Goal: Find contact information: Find contact information

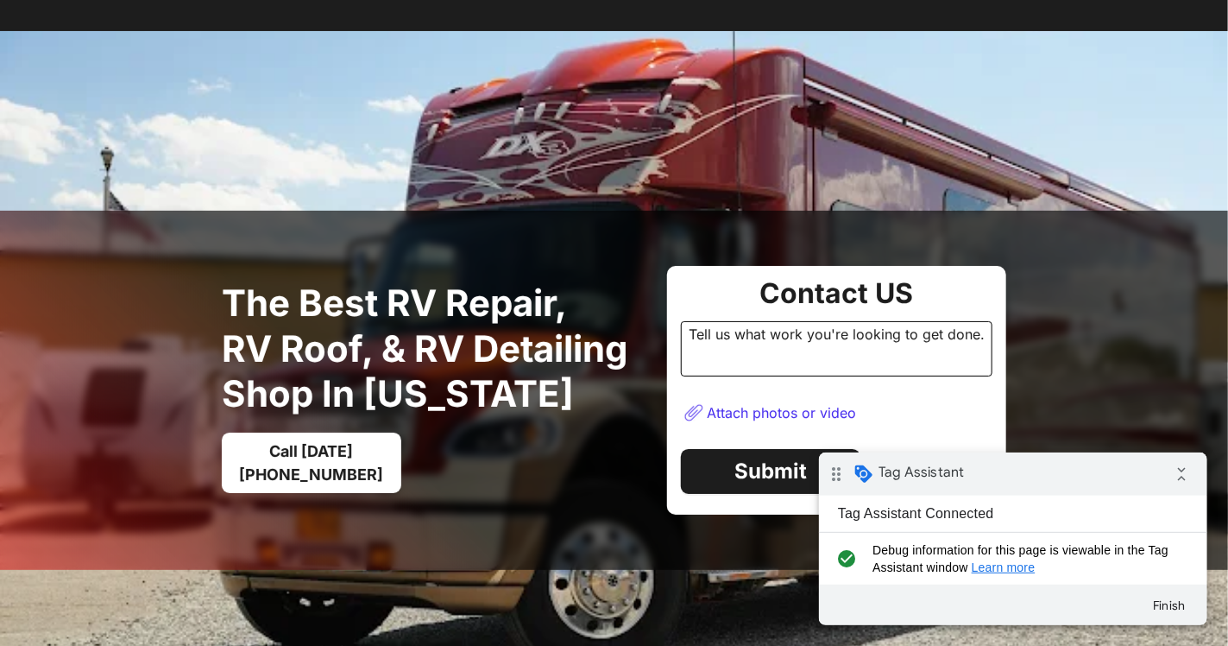
scroll to position [162, 0]
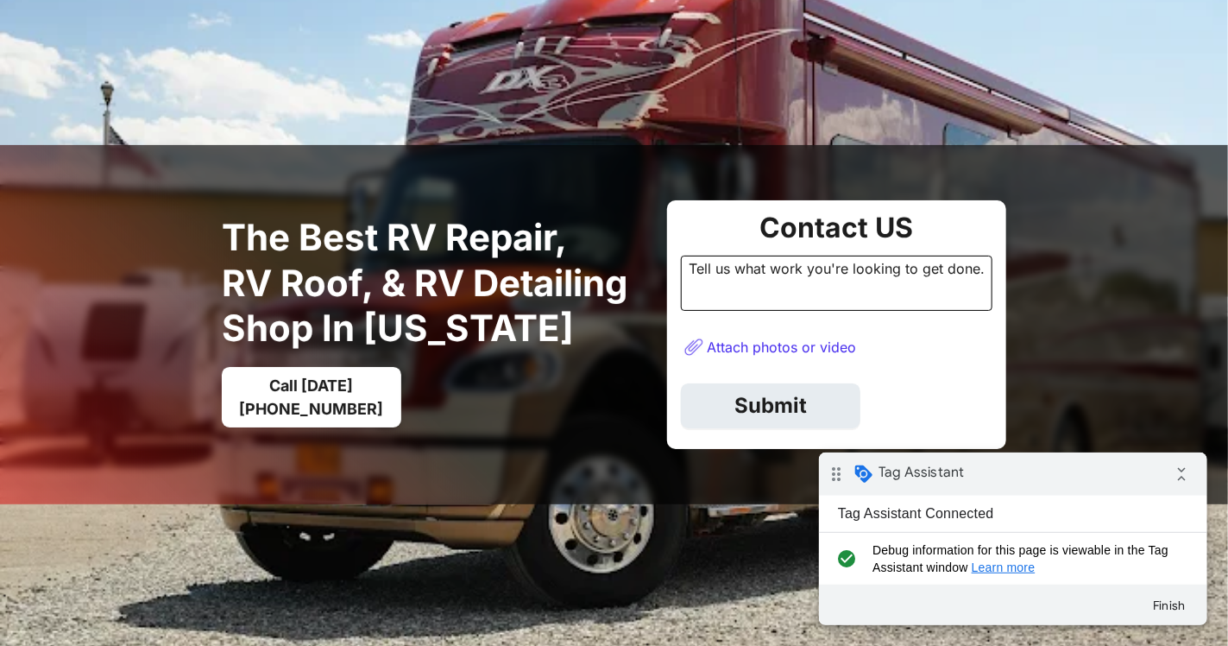
click at [780, 419] on link "Submit" at bounding box center [771, 405] width 180 height 45
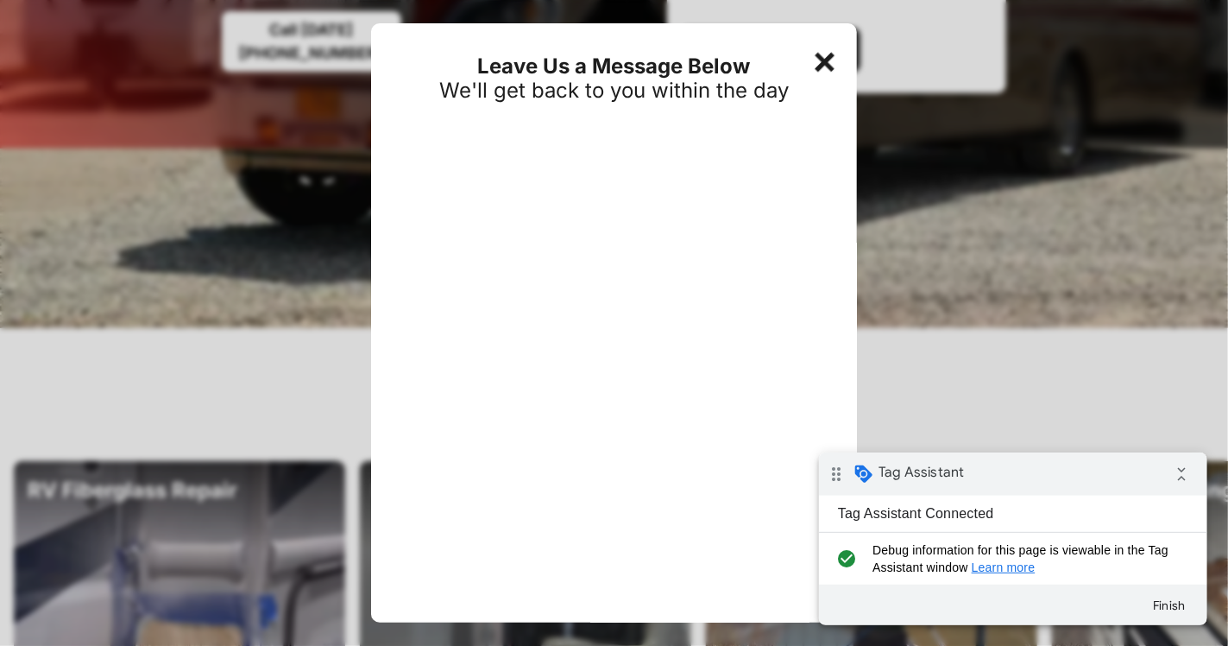
scroll to position [428, 0]
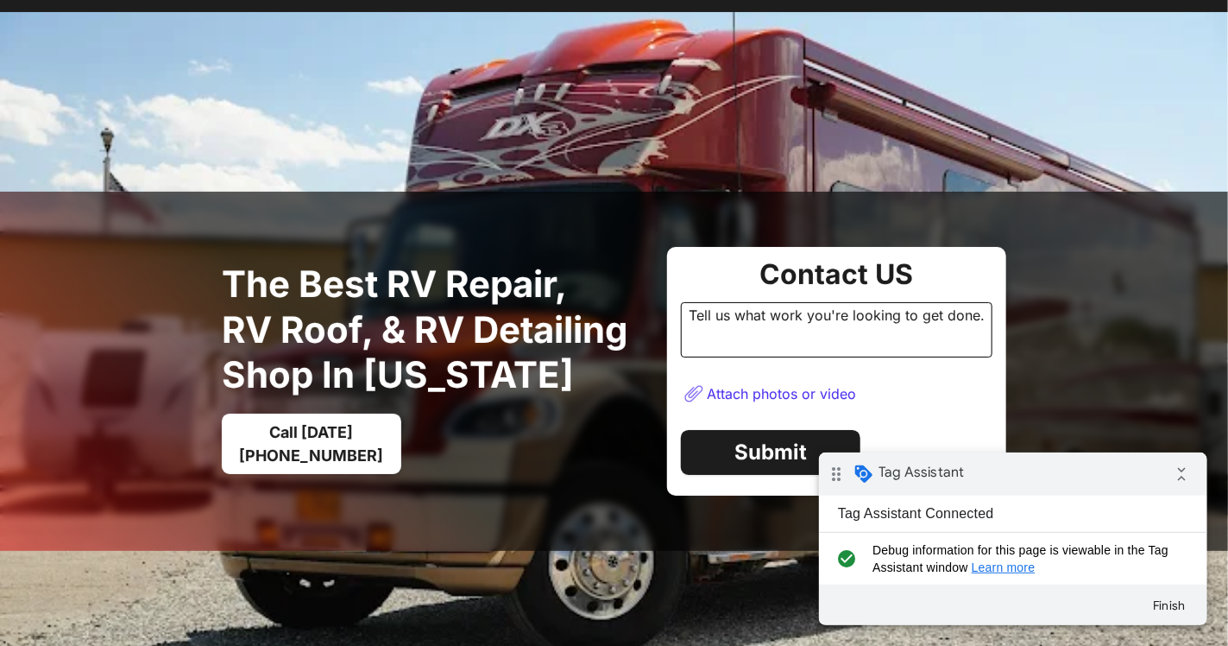
scroll to position [122, 0]
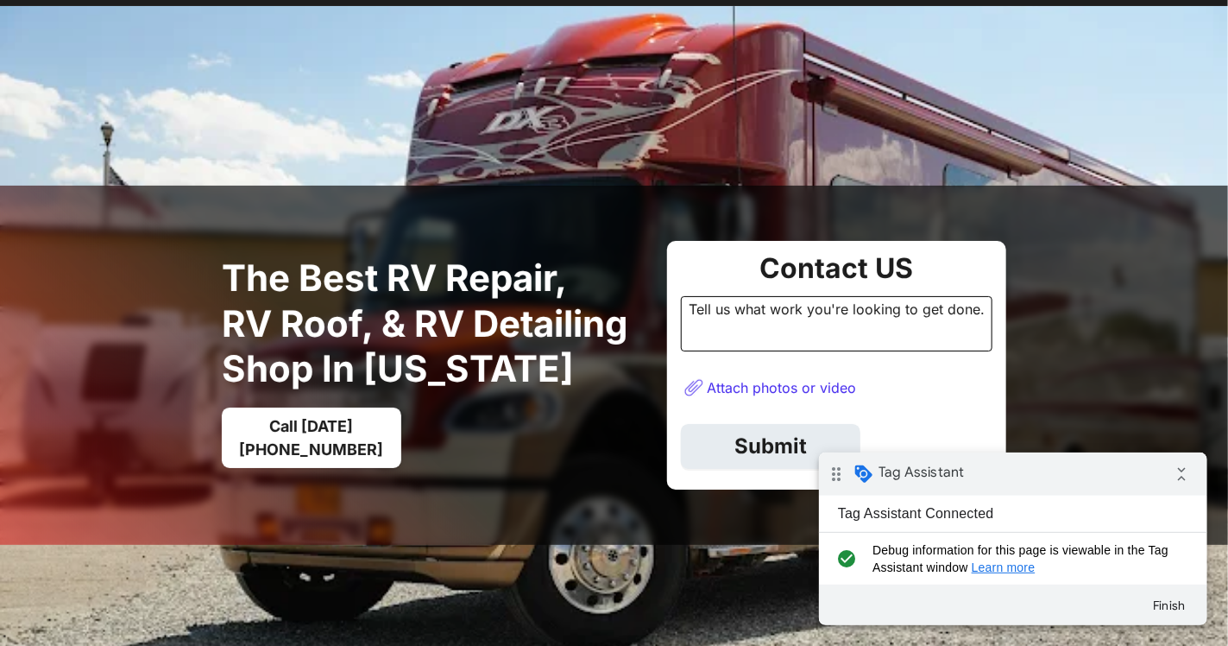
click at [751, 454] on link "Submit" at bounding box center [771, 446] width 180 height 45
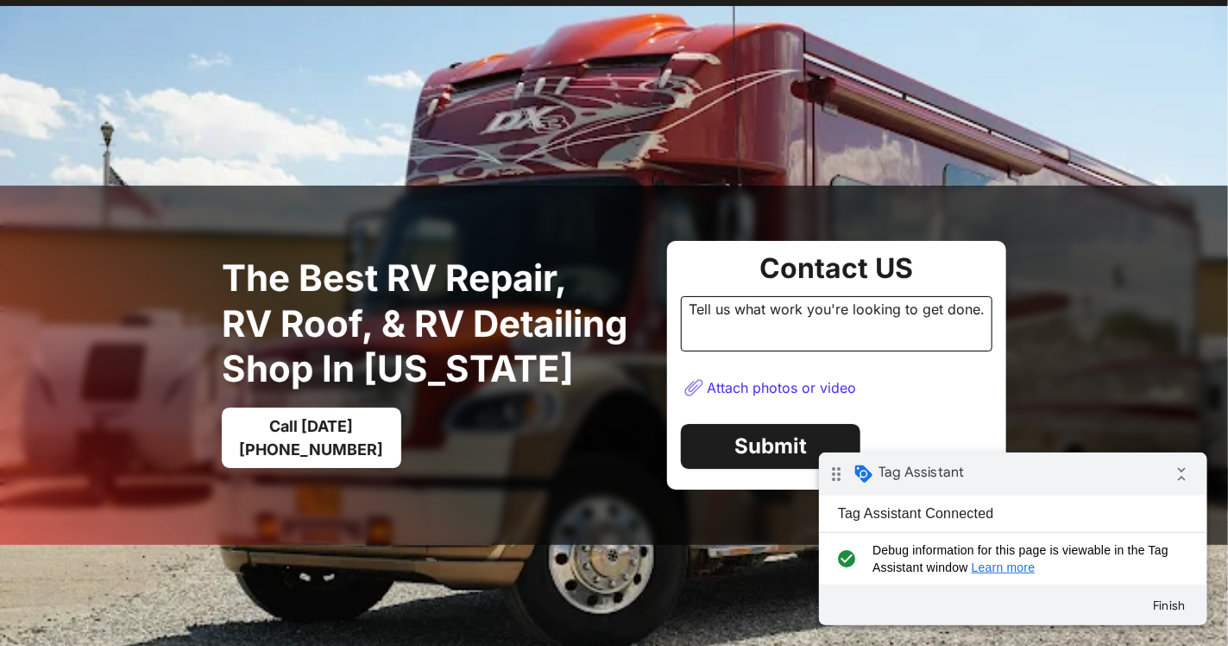
click at [801, 415] on div "Contact US Tell us what work you're looking to get done. Attach photos or video…" at bounding box center [836, 365] width 339 height 249
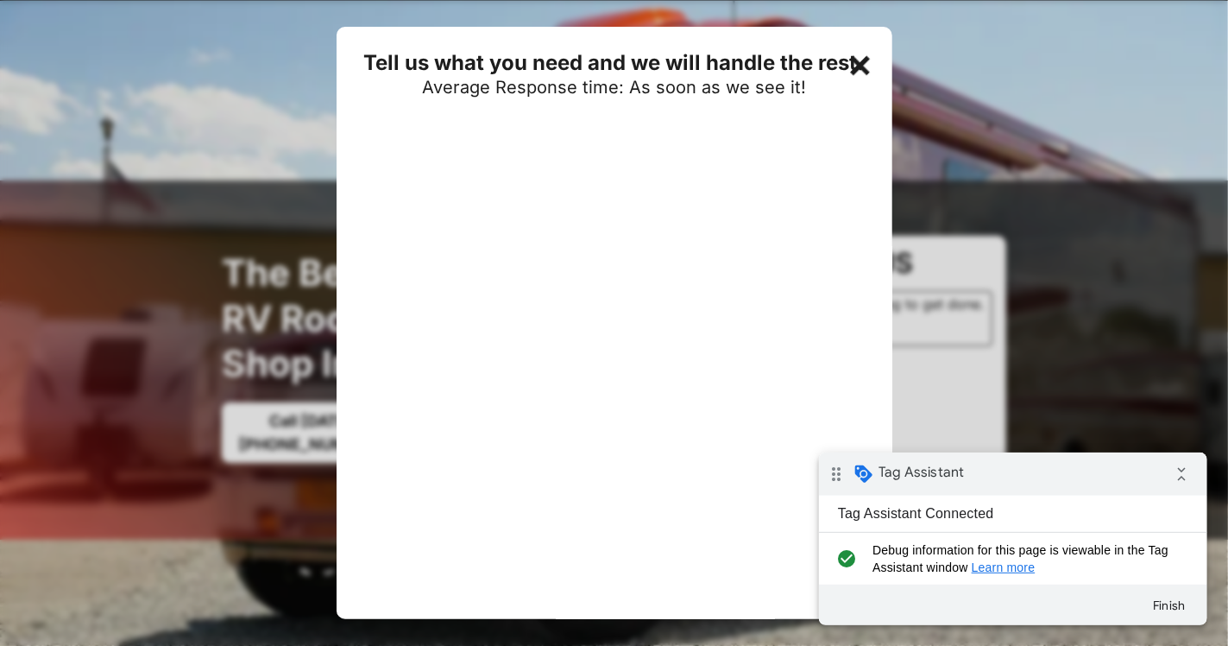
scroll to position [49, 0]
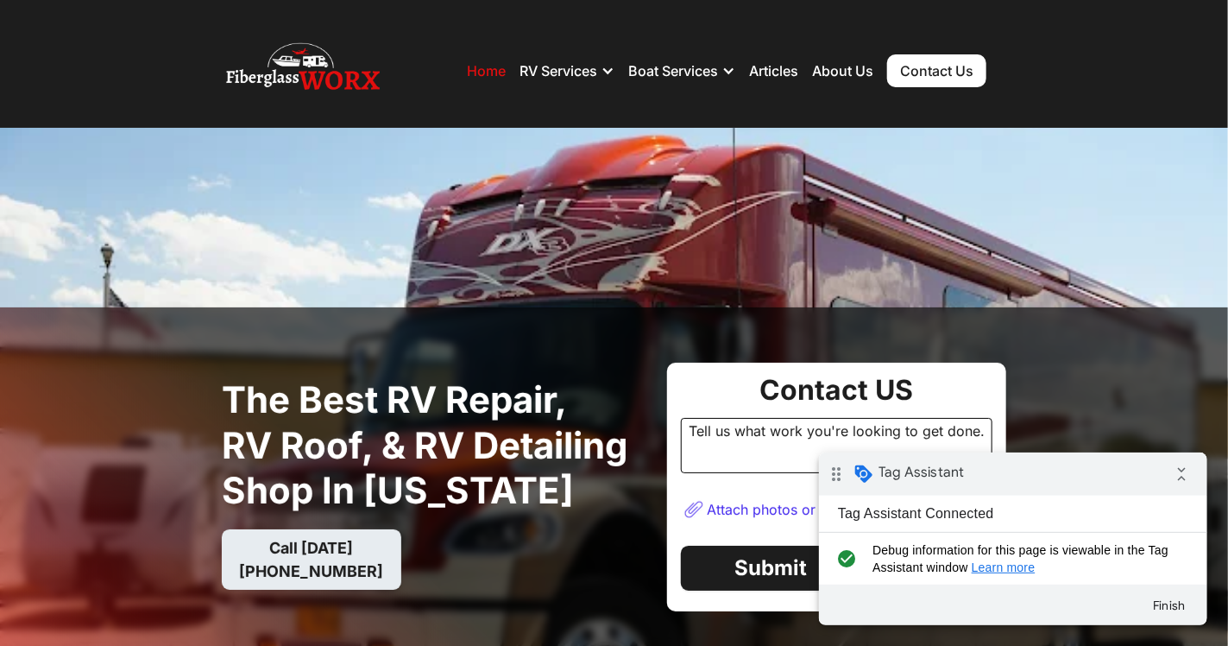
click at [312, 568] on link "Call [DATE] [PHONE_NUMBER]" at bounding box center [312, 559] width 180 height 60
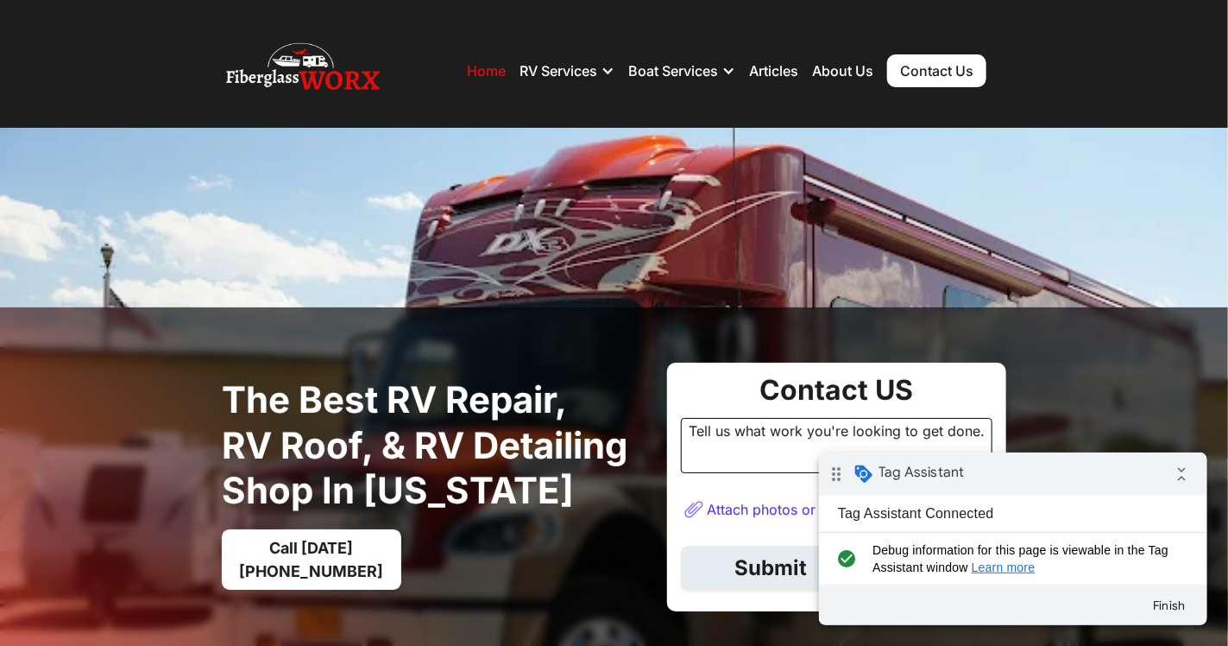
click at [707, 558] on link "Submit" at bounding box center [771, 567] width 180 height 45
